Goal: Information Seeking & Learning: Learn about a topic

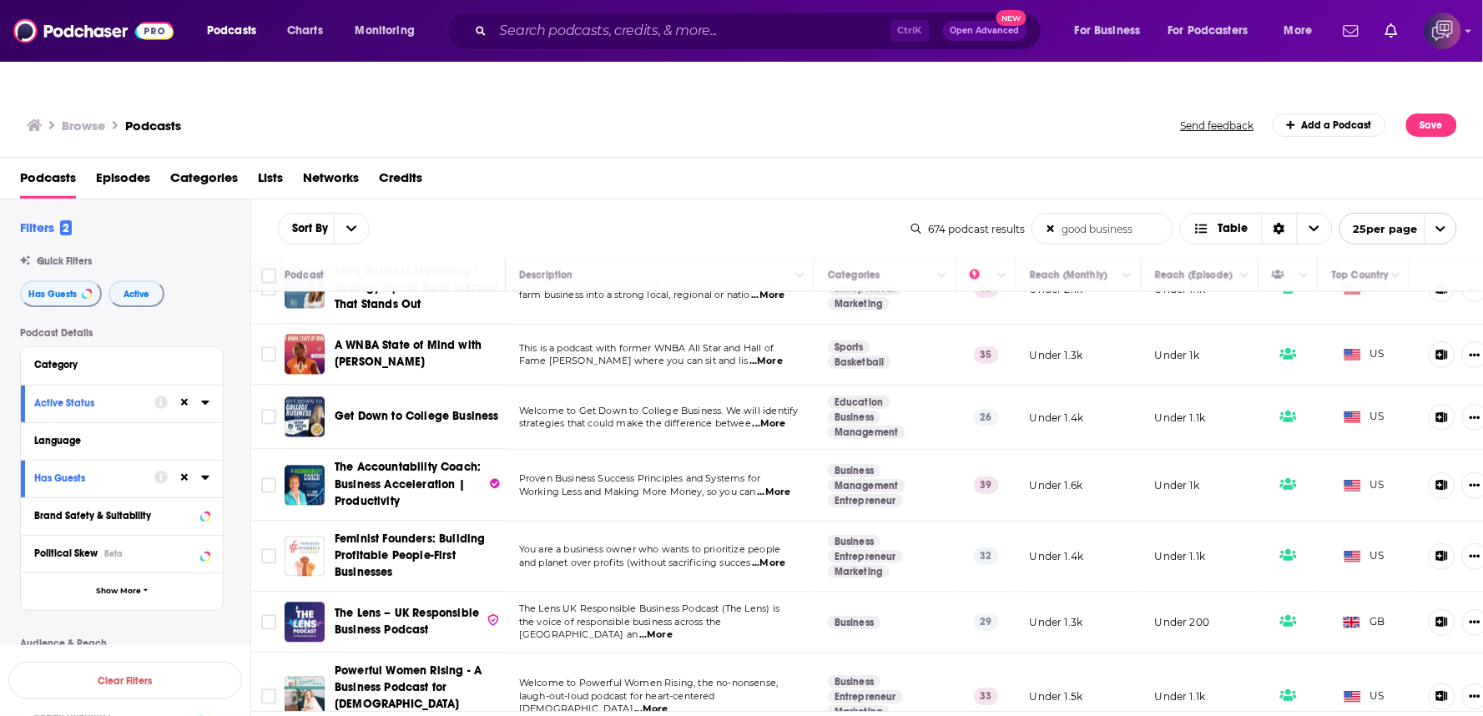
scroll to position [1020, 0]
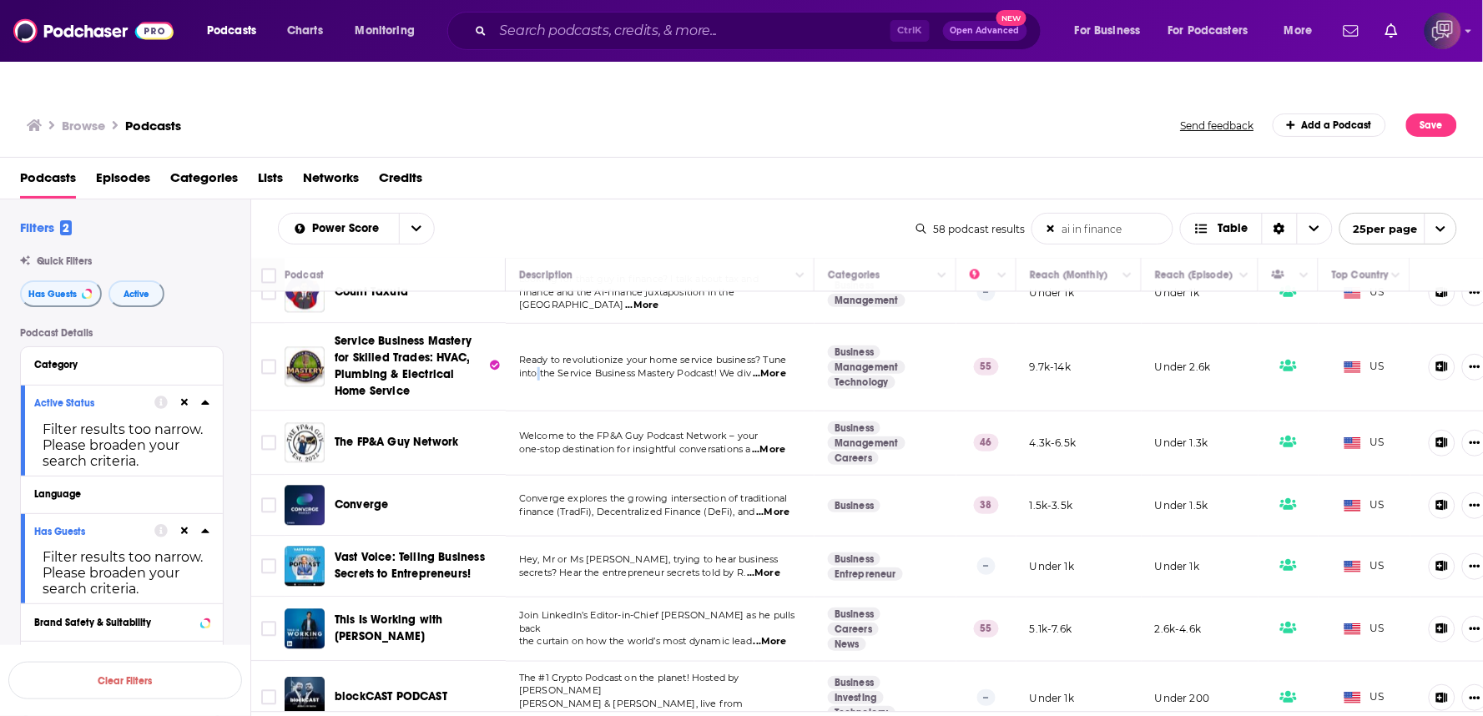
scroll to position [1208, 0]
